Goal: Check status: Check status

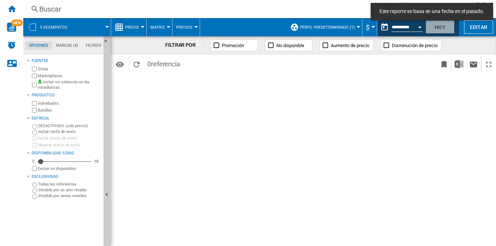
click at [438, 29] on button "Hoy" at bounding box center [439, 26] width 29 height 13
